Goal: Information Seeking & Learning: Find specific fact

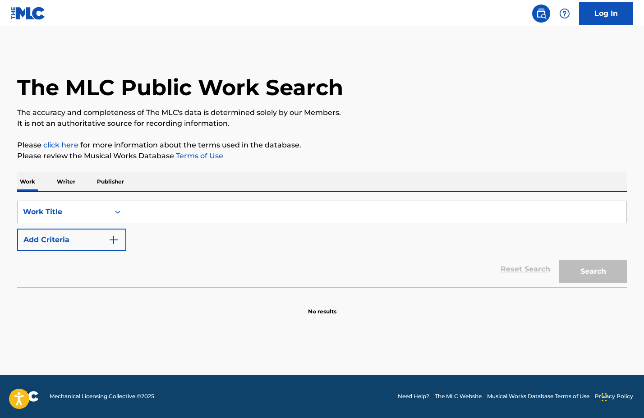
click at [163, 213] on input "Search Form" at bounding box center [376, 212] width 500 height 22
click at [107, 180] on p "Publisher" at bounding box center [110, 181] width 32 height 19
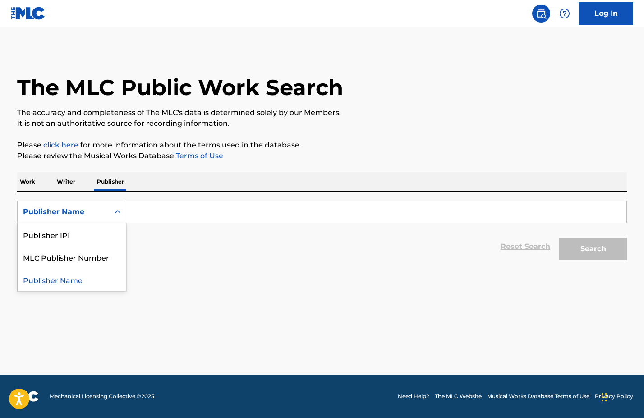
click at [118, 210] on icon "Search Form" at bounding box center [117, 211] width 9 height 9
click at [91, 235] on div "Publisher IPI" at bounding box center [72, 234] width 108 height 23
click at [141, 210] on input "Search Form" at bounding box center [376, 212] width 500 height 22
paste input "495627802"
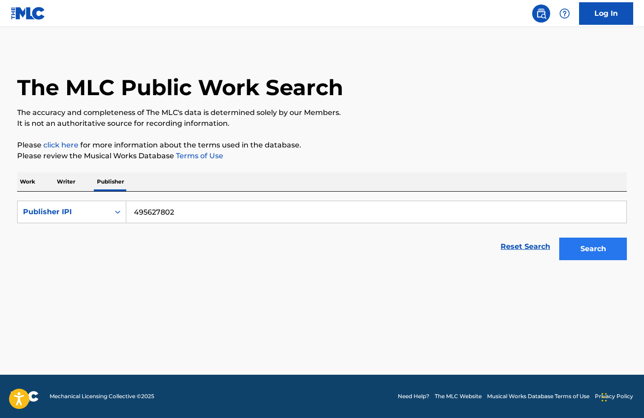
click at [574, 255] on button "Search" at bounding box center [593, 248] width 68 height 23
click at [134, 209] on input "495627802" at bounding box center [376, 212] width 500 height 22
type input "00495627802"
click at [590, 245] on button "Search" at bounding box center [593, 248] width 68 height 23
